Goal: Task Accomplishment & Management: Manage account settings

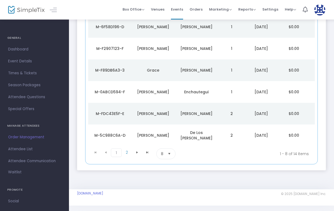
scroll to position [135, 0]
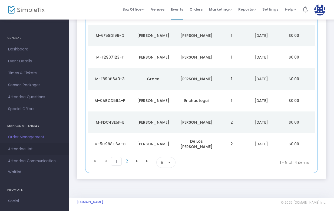
click at [24, 151] on span "Attendee List" at bounding box center [34, 148] width 53 height 7
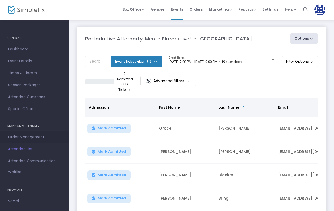
click at [31, 140] on span "Order Management" at bounding box center [34, 137] width 53 height 7
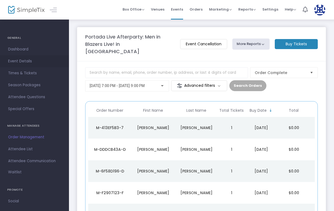
click at [35, 61] on span "Event Details" at bounding box center [34, 61] width 53 height 7
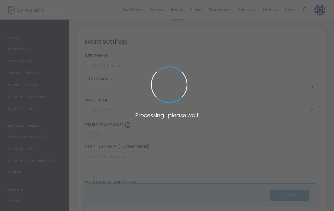
type input "Portada Live Afterparty: Men in Blazers Live! in [GEOGRAPHIC_DATA]"
type textarea "Join us for the Portada Live Afterparty at Men in Blazers Live! A night of cele…"
type input "RSVP for Tickets"
type input "Terminal 5 (Terminal 5)"
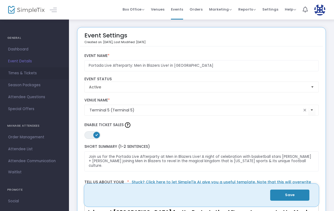
click at [36, 73] on span "Times & Tickets" at bounding box center [34, 73] width 53 height 7
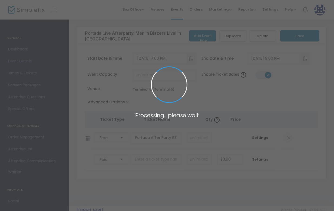
click at [25, 46] on span at bounding box center [167, 105] width 334 height 211
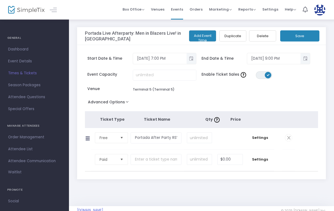
click at [25, 46] on span "Dashboard" at bounding box center [34, 49] width 53 height 7
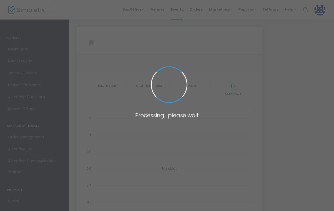
type input "[URL][DOMAIN_NAME]"
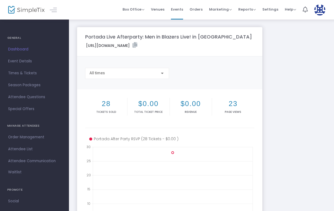
click at [163, 56] on m-panel-header "Portada Live Afterparty: Men in Blazers Live! in NYC https://www.simpletix.com/…" at bounding box center [170, 41] width 186 height 29
click at [136, 65] on m-panel-content "Copy All times" at bounding box center [170, 72] width 186 height 33
click at [74, 69] on div "Portada Live Afterparty: Men in Blazers Live! in NYC https://www.simpletix.com/…" at bounding box center [169, 161] width 191 height 269
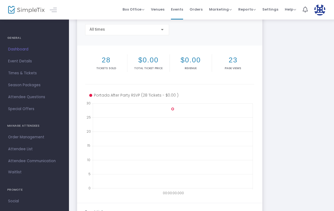
scroll to position [43, 0]
click at [31, 140] on span "Order Management" at bounding box center [34, 137] width 53 height 7
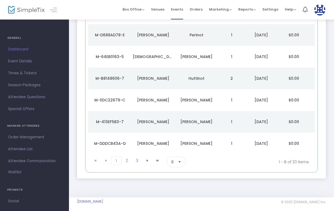
scroll to position [136, 0]
click at [145, 156] on span at bounding box center [147, 160] width 10 height 8
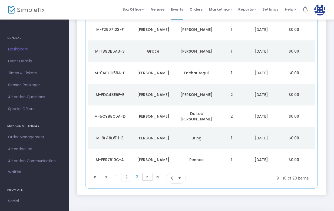
scroll to position [121, 0]
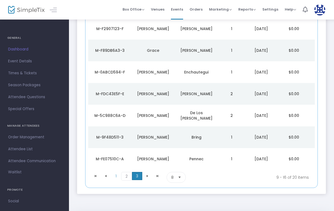
click at [136, 172] on span "3" at bounding box center [137, 176] width 10 height 8
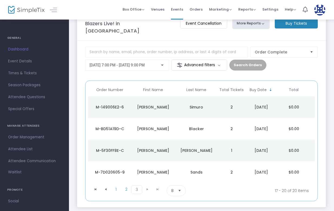
scroll to position [38, 0]
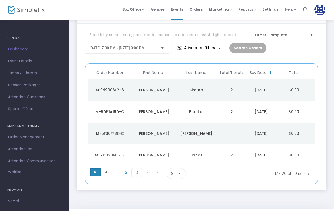
click at [99, 168] on span at bounding box center [95, 172] width 10 height 8
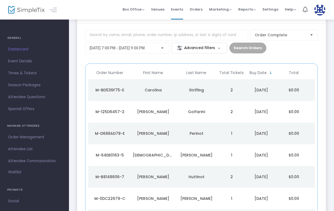
scroll to position [0, 0]
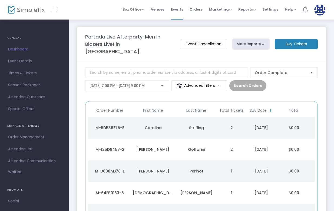
click at [127, 43] on m-panel-title "Portada Live Afterparty: Men in Blazers Live! in [GEOGRAPHIC_DATA]" at bounding box center [130, 44] width 90 height 22
click at [103, 35] on m-panel-title "Portada Live Afterparty: Men in Blazers Live! in [GEOGRAPHIC_DATA]" at bounding box center [130, 44] width 90 height 22
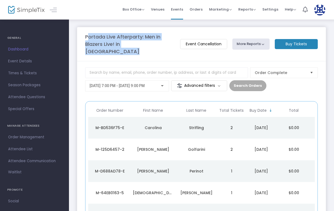
click at [103, 35] on m-panel-title "Portada Live Afterparty: Men in Blazers Live! in [GEOGRAPHIC_DATA]" at bounding box center [130, 44] width 90 height 22
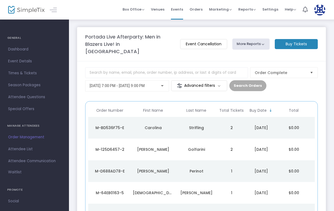
click at [149, 25] on div "Portada Live Afterparty: Men in Blazers Live! in NYC Event Cancellation More Re…" at bounding box center [201, 176] width 265 height 314
click at [31, 49] on span "Dashboard" at bounding box center [34, 49] width 53 height 7
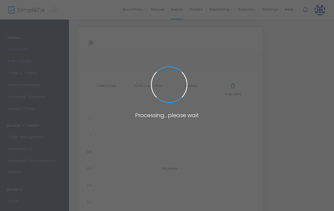
type input "[URL][DOMAIN_NAME]"
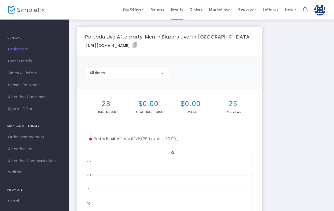
click at [195, 68] on div "Copy" at bounding box center [170, 64] width 175 height 5
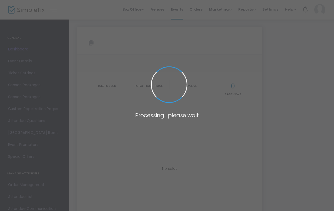
type input "[URL][DOMAIN_NAME]"
